Goal: Task Accomplishment & Management: Manage account settings

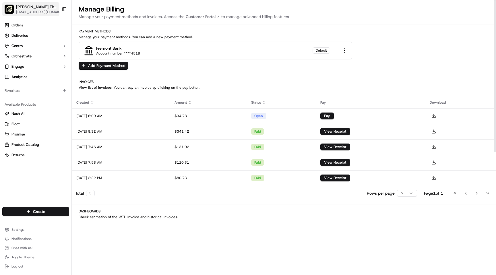
click at [49, 12] on span "[EMAIL_ADDRESS][DOMAIN_NAME]" at bounding box center [40, 12] width 49 height 5
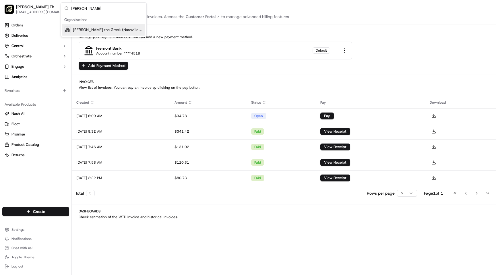
type input "nash"
click at [99, 28] on span "[PERSON_NAME] the Greek (Nashville Yards)" at bounding box center [108, 29] width 70 height 5
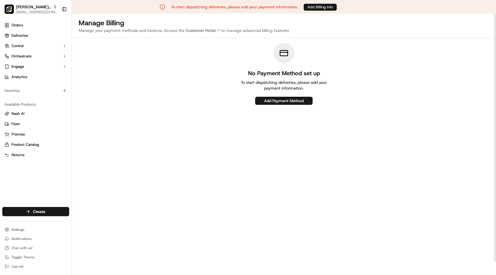
click at [328, 6] on button "Add Billing Info" at bounding box center [320, 7] width 33 height 7
click at [283, 102] on button "Add Payment Method" at bounding box center [283, 101] width 57 height 8
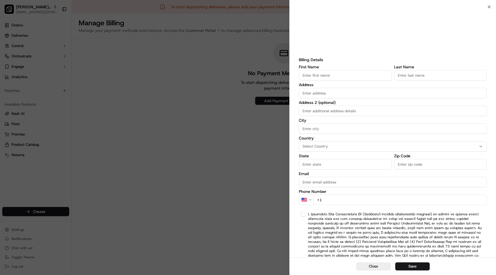
click at [334, 76] on input "First Name" at bounding box center [345, 75] width 93 height 10
type input "Jord"
click at [331, 93] on input "Address" at bounding box center [393, 93] width 188 height 10
type input "7613 leveson way"
click at [336, 127] on input "City" at bounding box center [393, 129] width 188 height 10
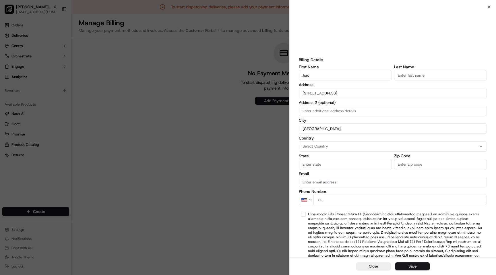
type input "nashville"
click at [338, 148] on div "Select Country" at bounding box center [393, 146] width 185 height 5
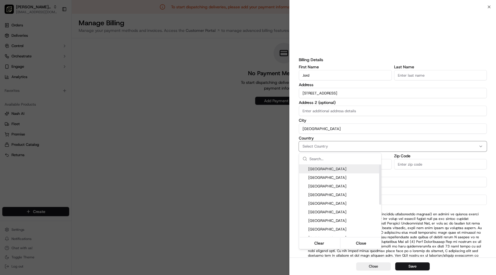
click at [337, 168] on span "United States" at bounding box center [344, 169] width 71 height 5
click at [293, 134] on div at bounding box center [248, 137] width 496 height 275
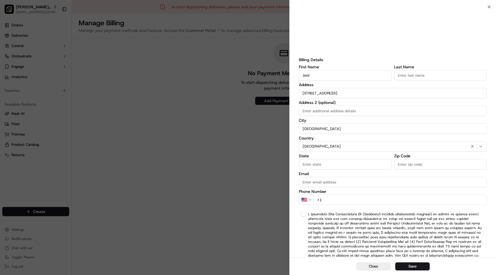
click at [316, 161] on input "State" at bounding box center [345, 164] width 93 height 10
type input "TN"
click at [402, 156] on label "Zip Code" at bounding box center [440, 156] width 93 height 4
click at [402, 159] on input "Zip Code" at bounding box center [440, 164] width 93 height 10
type input "37211"
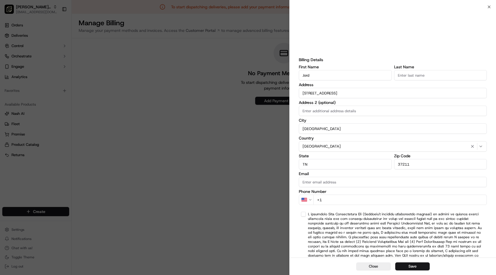
click at [391, 181] on input "Email" at bounding box center [393, 182] width 188 height 10
type input "nashville@fran.nickthegreek.com"
click at [381, 199] on input "+1" at bounding box center [401, 200] width 174 height 10
click at [370, 202] on input "+1" at bounding box center [401, 200] width 174 height 10
type input "+1 559 916 8778"
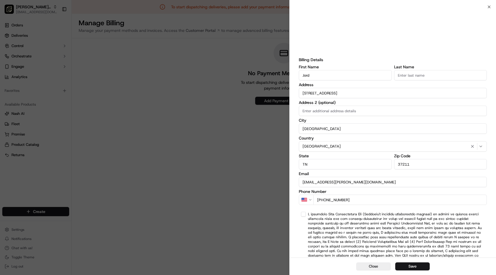
click at [332, 80] on input "Jord" at bounding box center [345, 75] width 93 height 10
type input "Jordan"
click at [421, 77] on input "Last Name" at bounding box center [440, 75] width 93 height 10
type input "M"
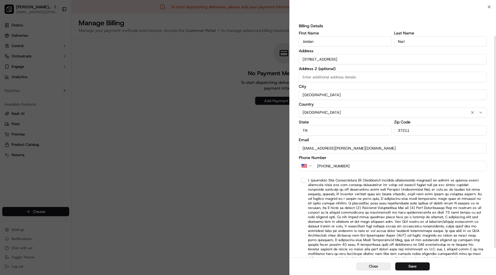
scroll to position [45, 0]
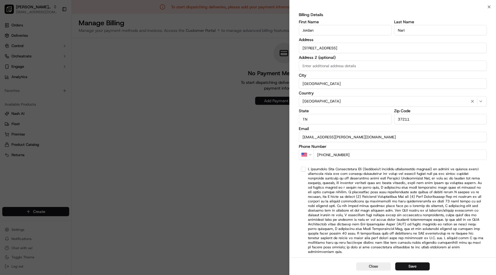
type input "Nari"
click at [304, 170] on button "button" at bounding box center [303, 169] width 5 height 5
click at [409, 264] on button "Save" at bounding box center [413, 267] width 34 height 8
